Goal: Task Accomplishment & Management: Manage account settings

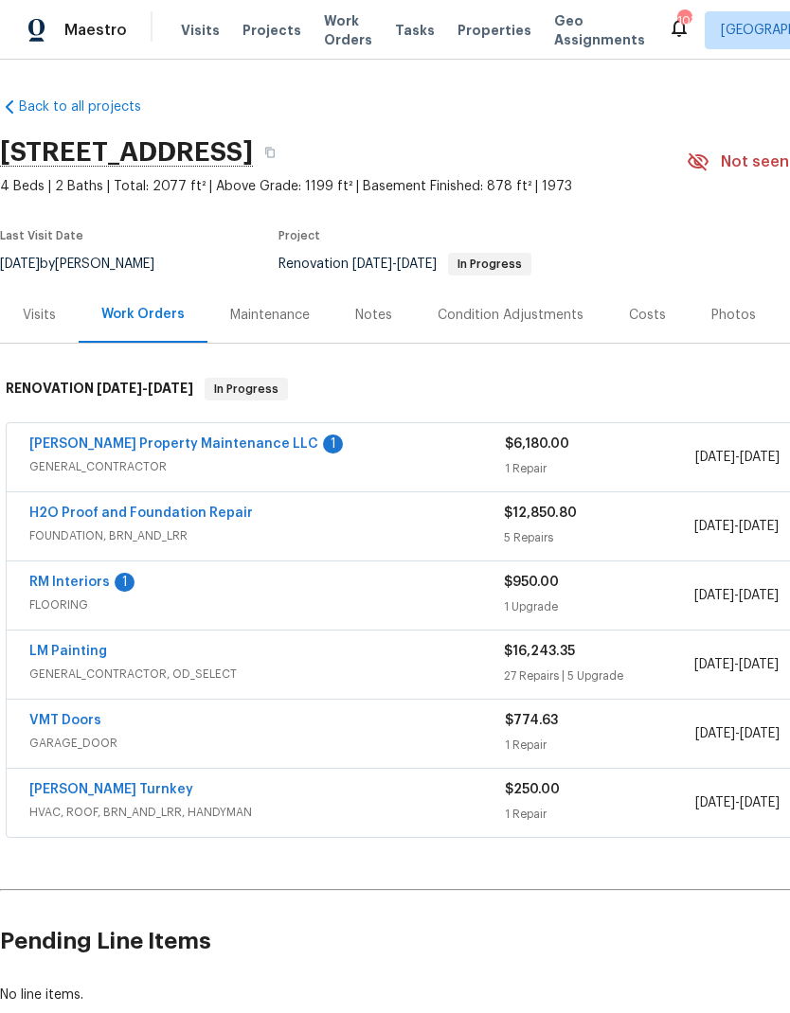
click at [166, 449] on link "[PERSON_NAME] Property Maintenance LLC" at bounding box center [173, 443] width 289 height 13
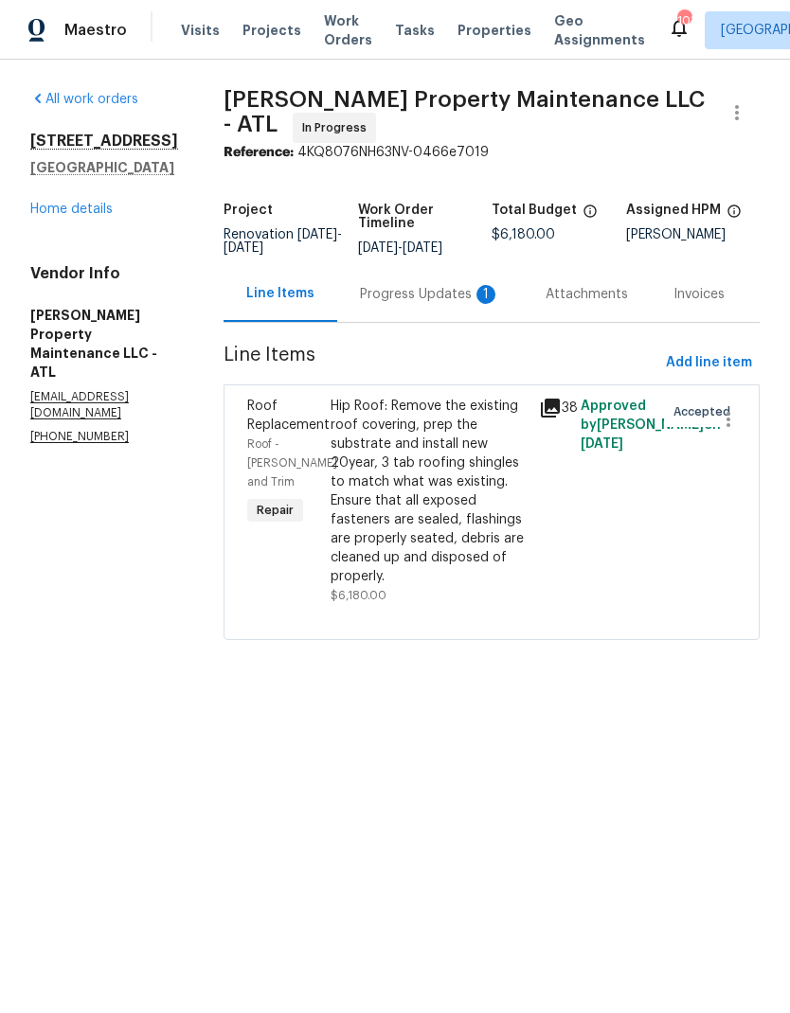
click at [407, 304] on div "Progress Updates 1" at bounding box center [430, 294] width 140 height 19
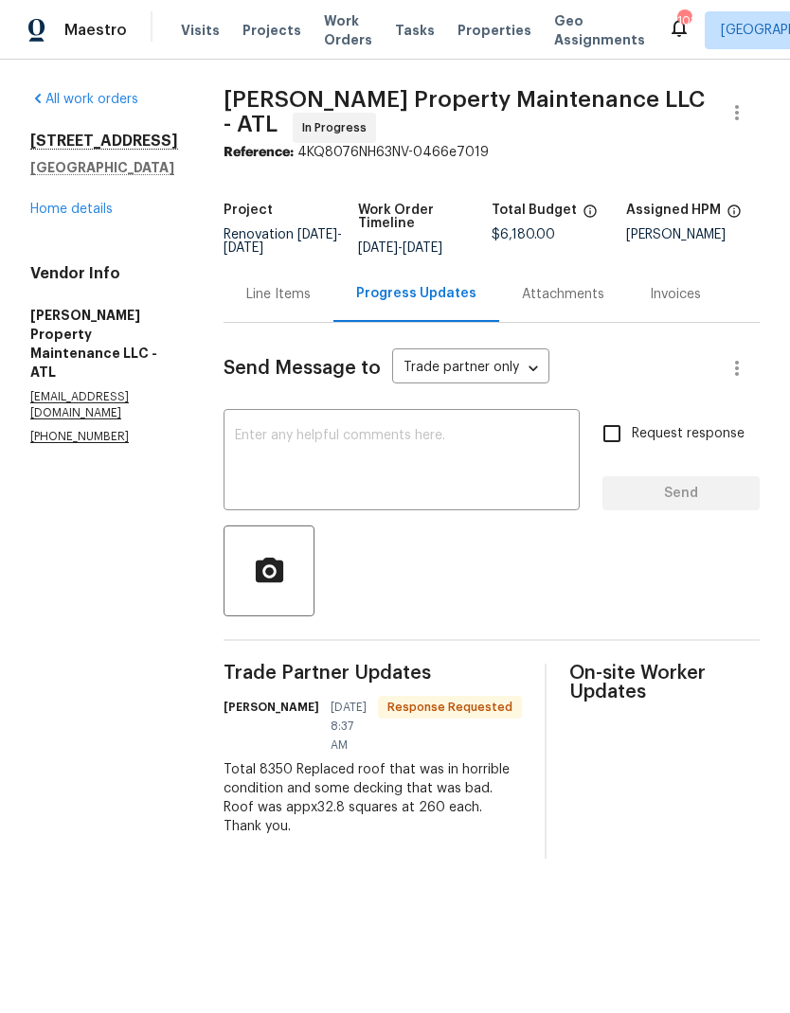
click at [279, 304] on div "Line Items" at bounding box center [278, 294] width 64 height 19
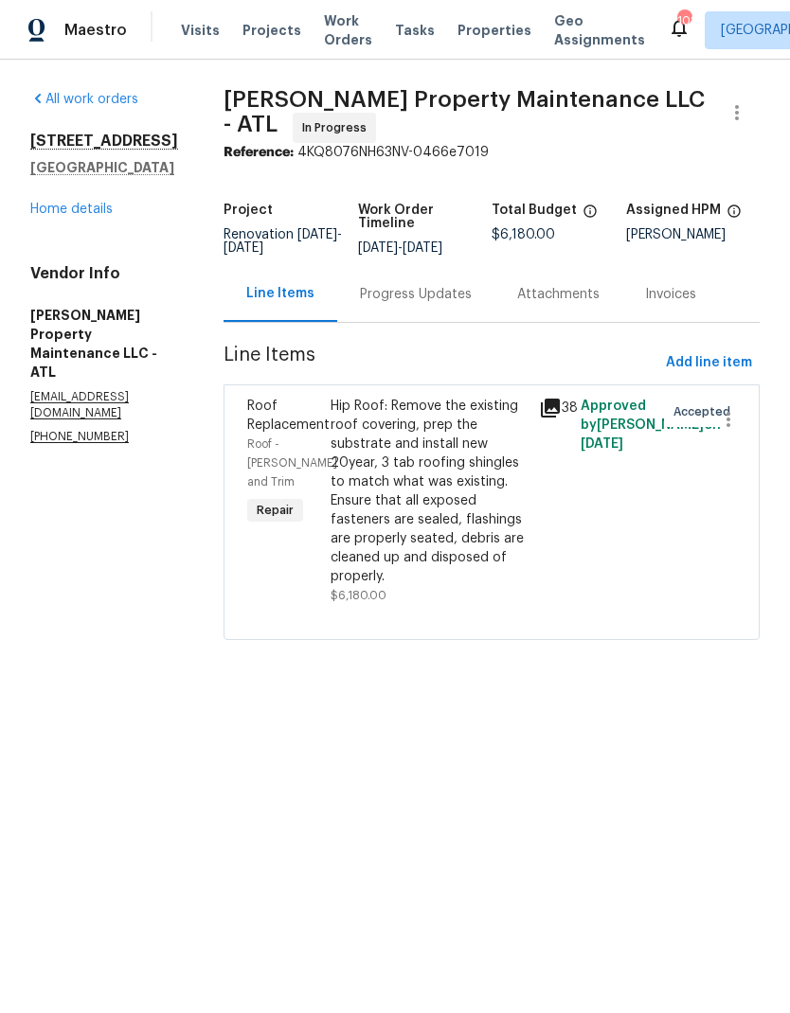
click at [422, 526] on div "Hip Roof: Remove the existing roof covering, prep the substrate and install new…" at bounding box center [428, 491] width 197 height 189
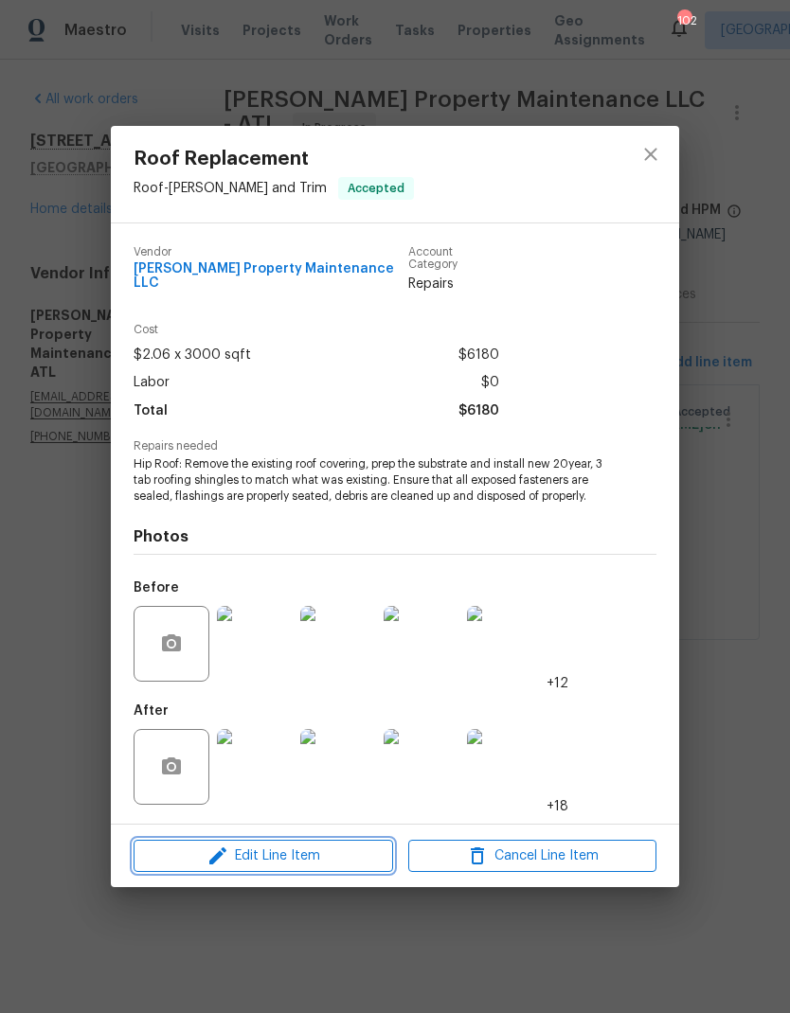
click at [293, 851] on span "Edit Line Item" at bounding box center [263, 856] width 248 height 24
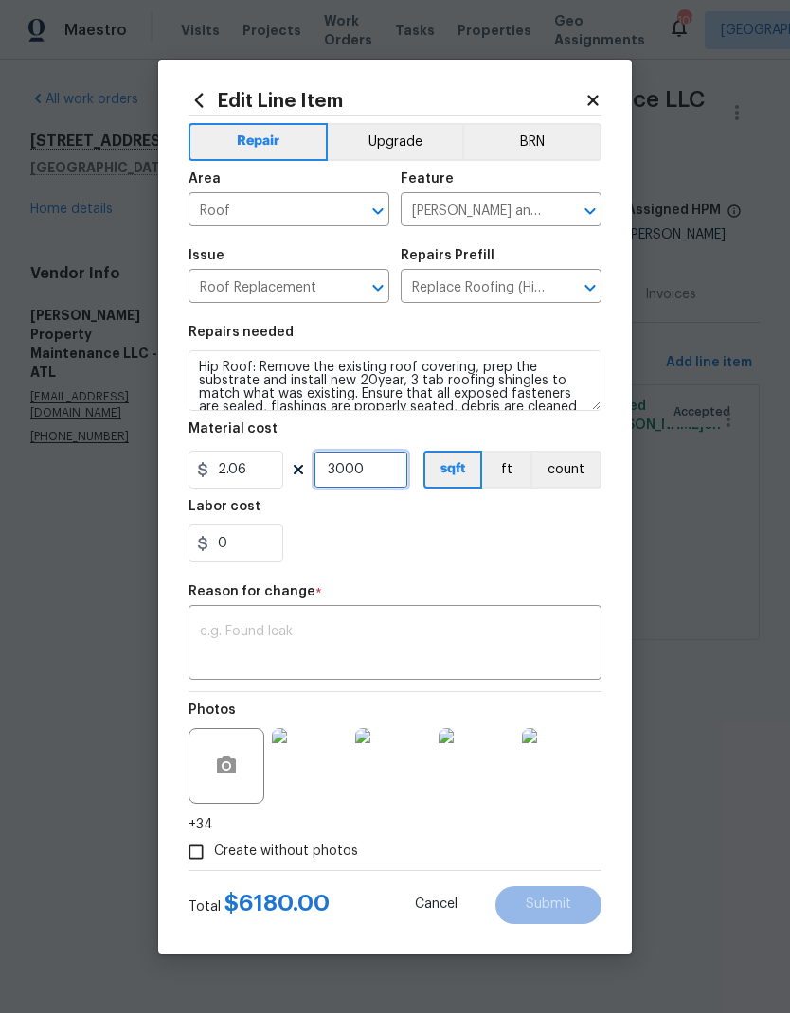
click at [389, 470] on input "3000" at bounding box center [360, 470] width 95 height 38
type input "4053"
click at [246, 528] on input "0" at bounding box center [235, 543] width 95 height 38
click at [357, 637] on textarea at bounding box center [395, 645] width 390 height 40
type input "0.82"
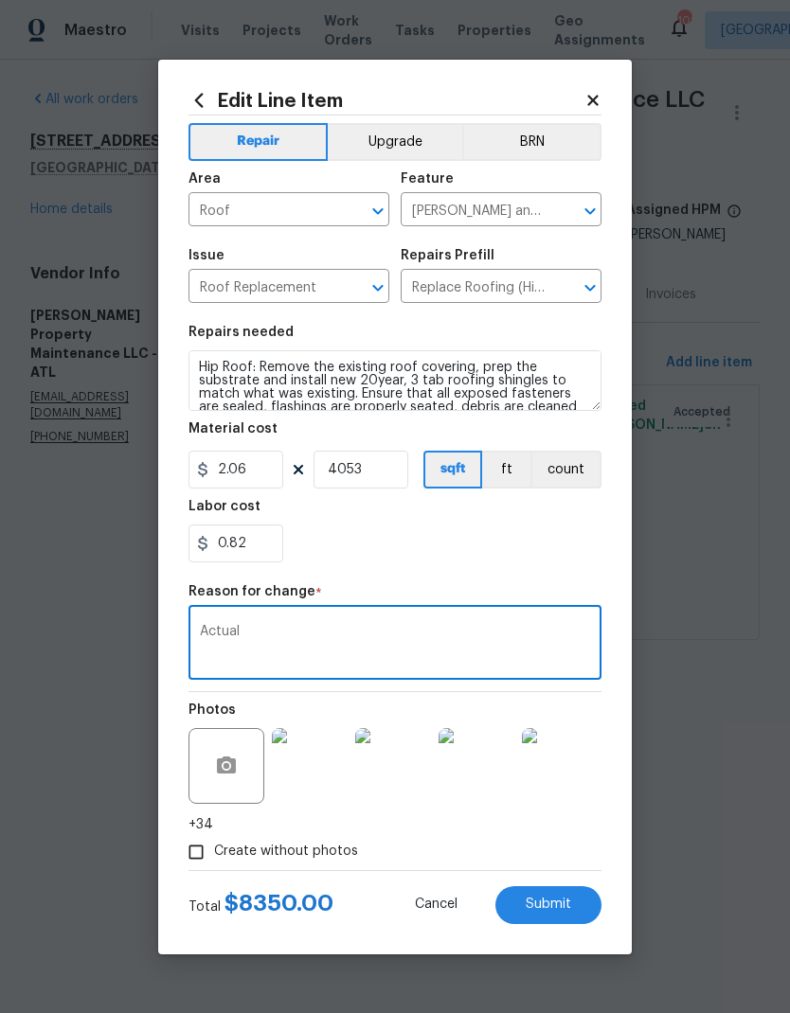
type textarea "Actual"
click at [556, 900] on span "Submit" at bounding box center [547, 905] width 45 height 14
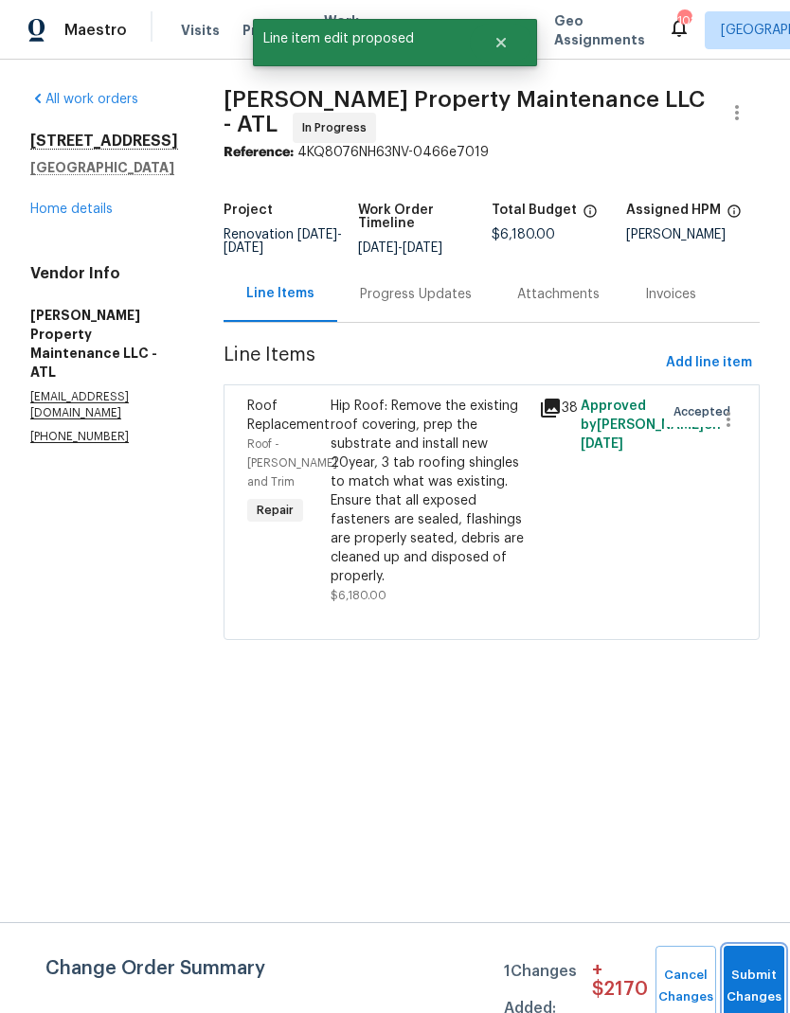
click at [740, 976] on button "Submit Changes" at bounding box center [753, 986] width 61 height 81
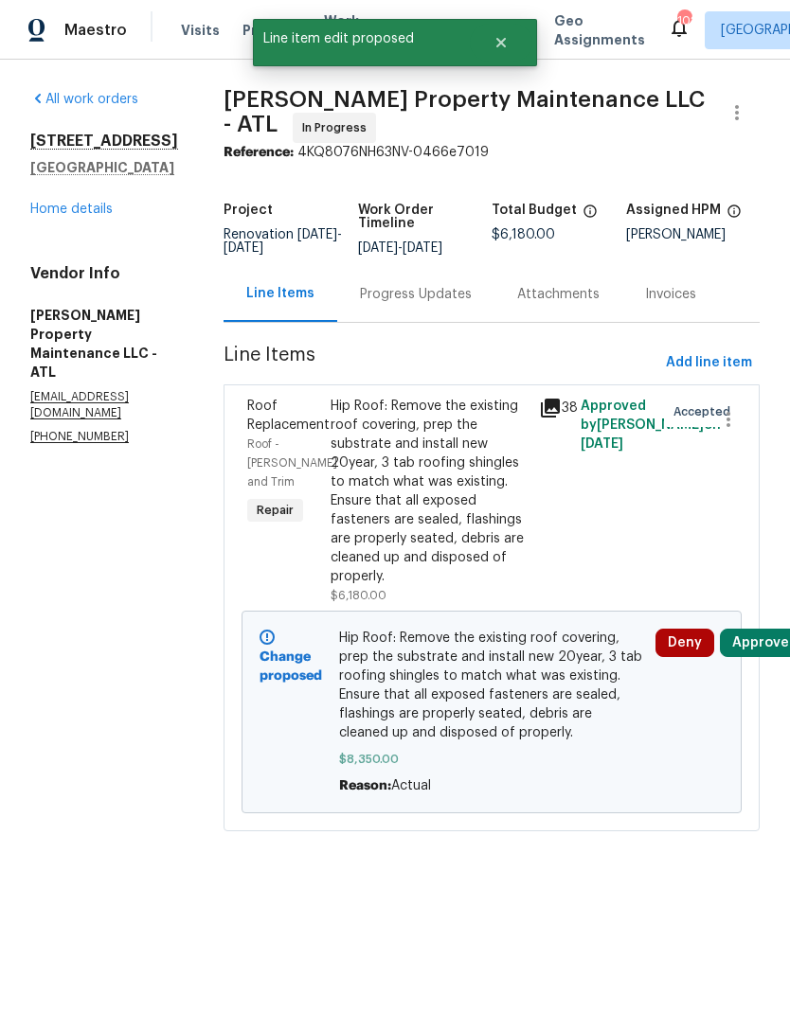
click at [80, 216] on link "Home details" at bounding box center [71, 209] width 82 height 13
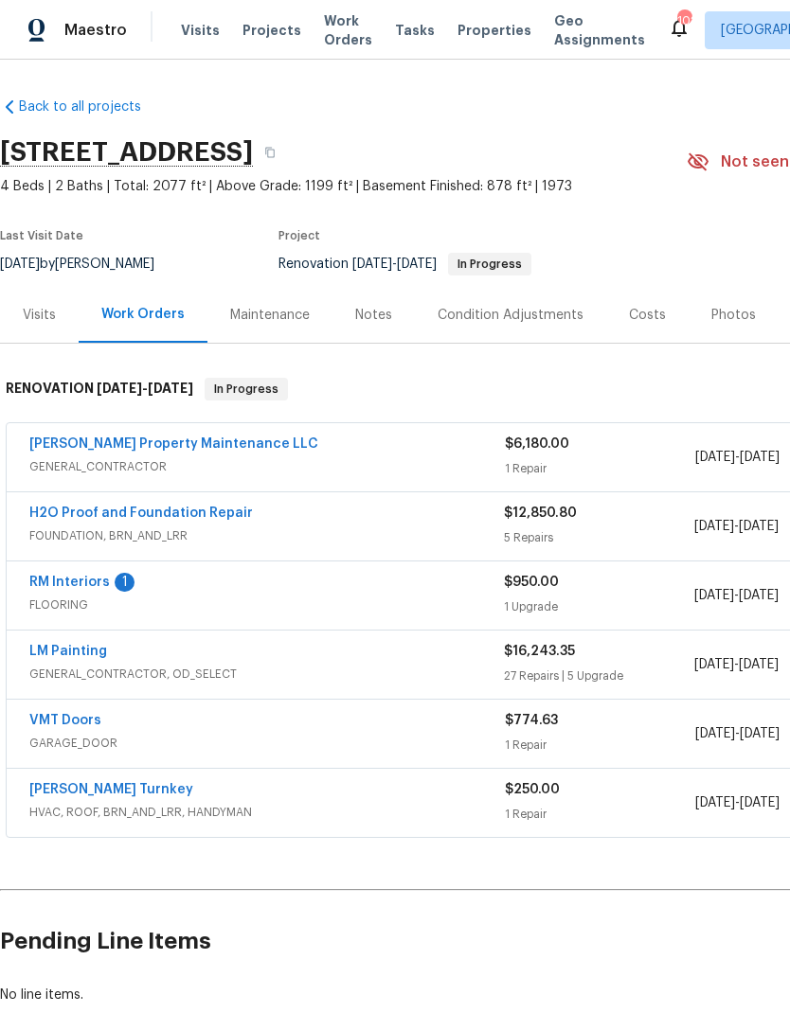
click at [369, 322] on div "Notes" at bounding box center [373, 315] width 37 height 19
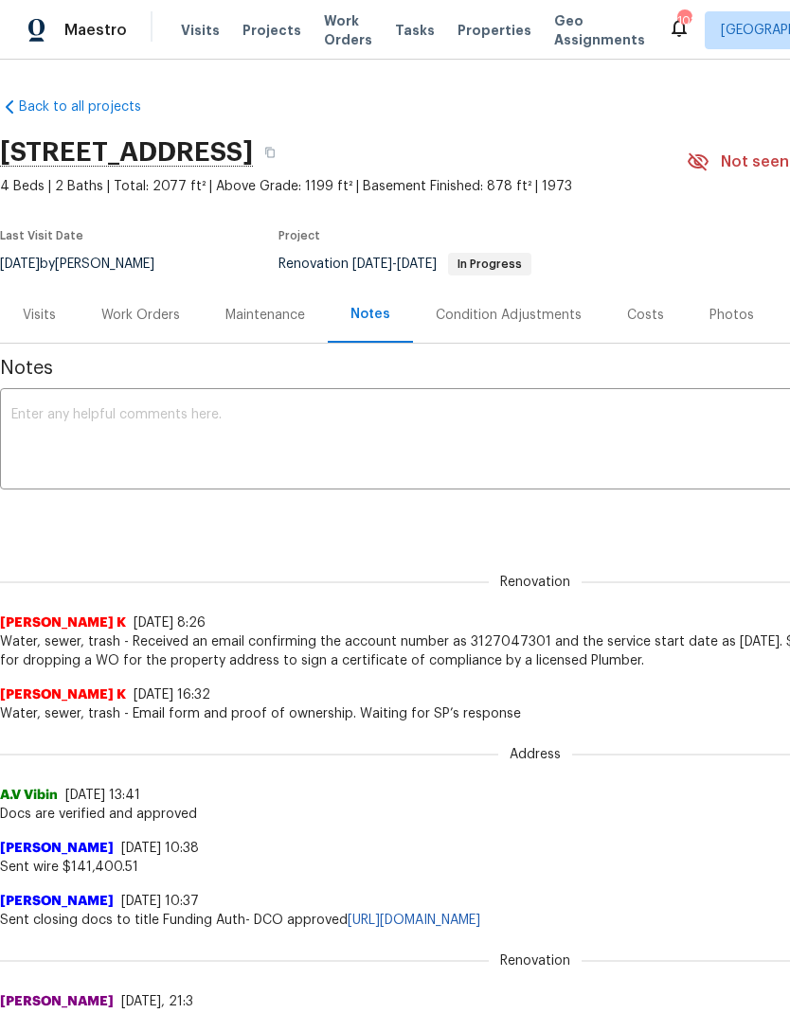
click at [244, 425] on textarea at bounding box center [534, 441] width 1047 height 66
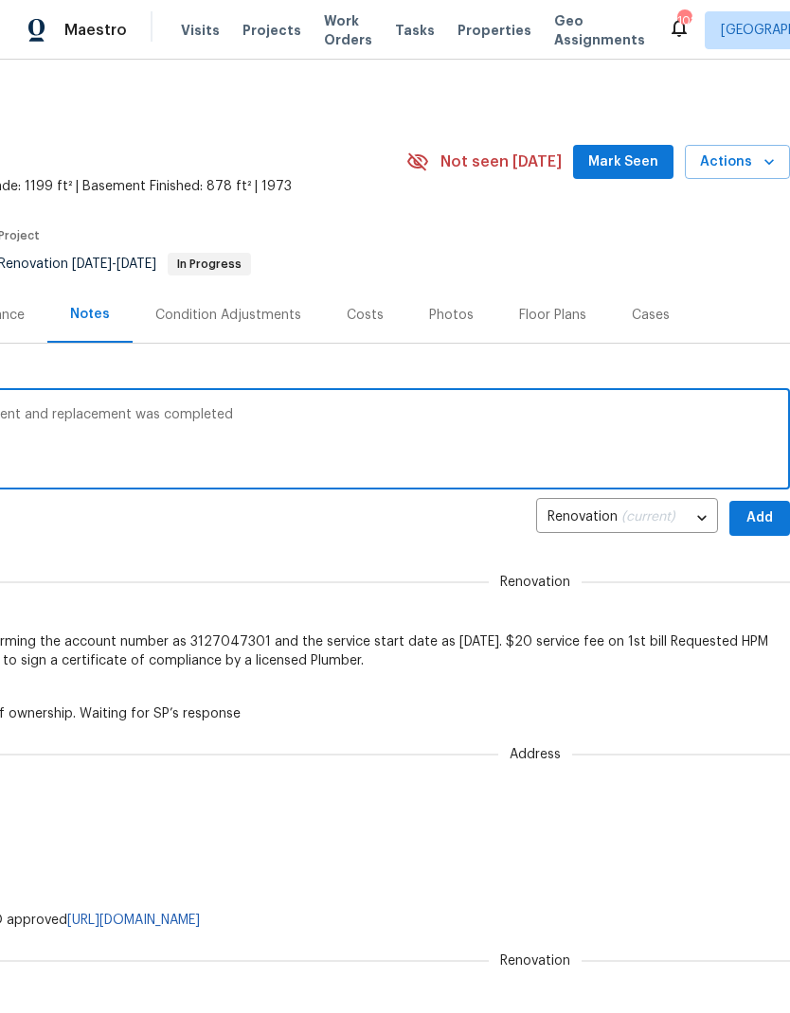
scroll to position [0, 280]
type textarea "The roof has been scheduled for replacement and replacement was completed"
click at [758, 516] on span "Add" at bounding box center [759, 519] width 30 height 24
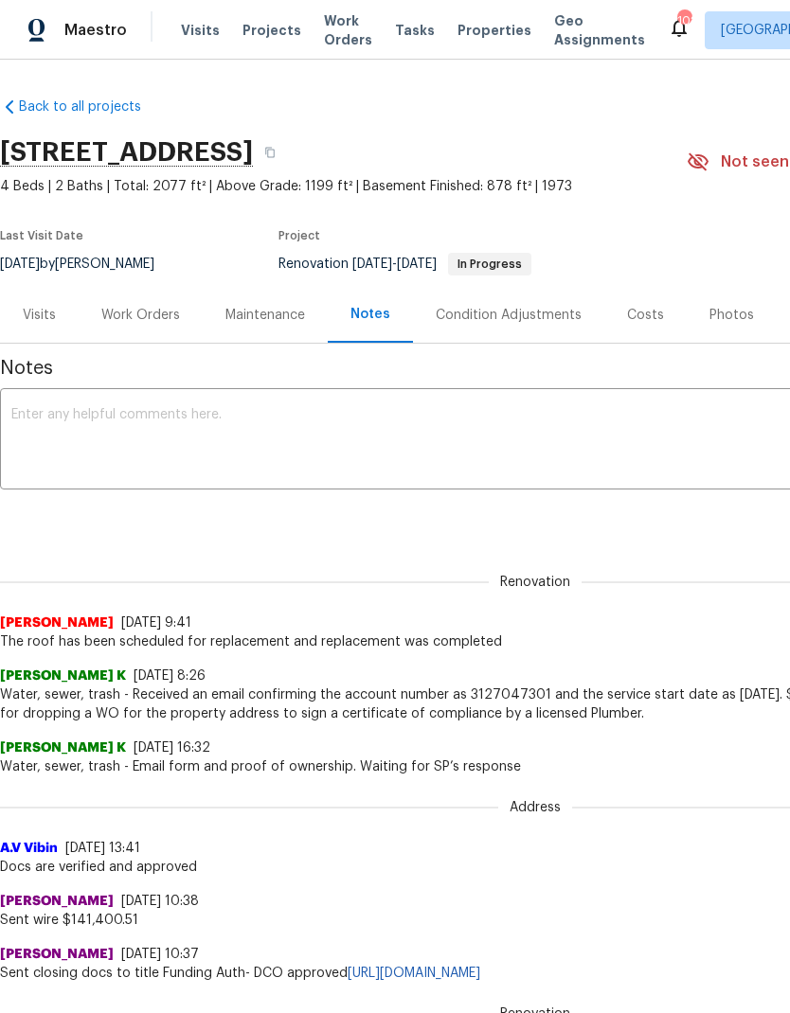
scroll to position [0, 0]
click at [211, 429] on textarea at bounding box center [534, 441] width 1047 height 66
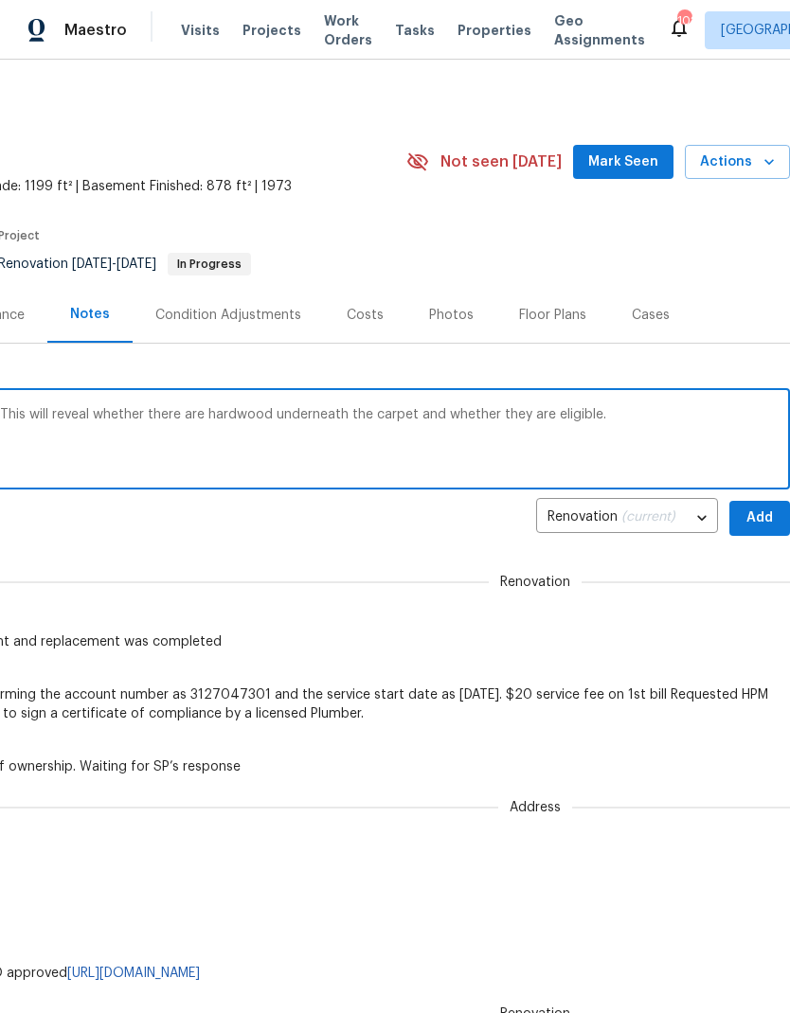
scroll to position [0, 280]
type textarea "Carpet demolition is scheduled for [DATE]. This will reveal whether there are h…"
click at [761, 507] on span "Add" at bounding box center [759, 519] width 30 height 24
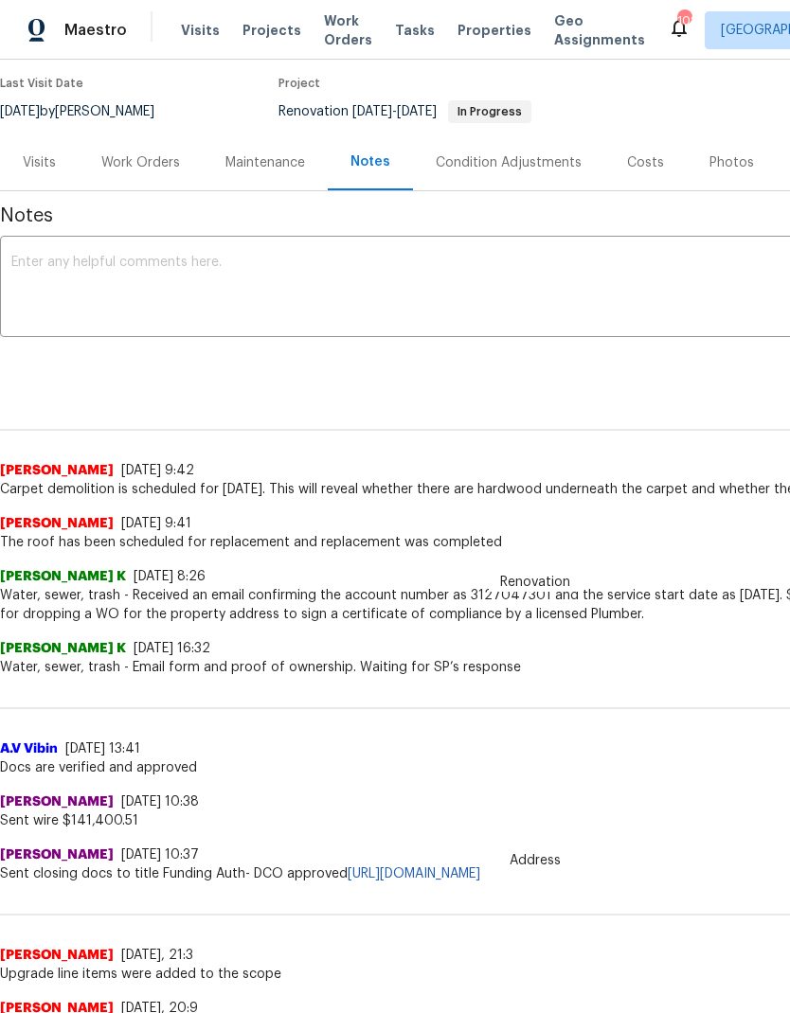
scroll to position [160, 0]
